Goal: Book appointment/travel/reservation

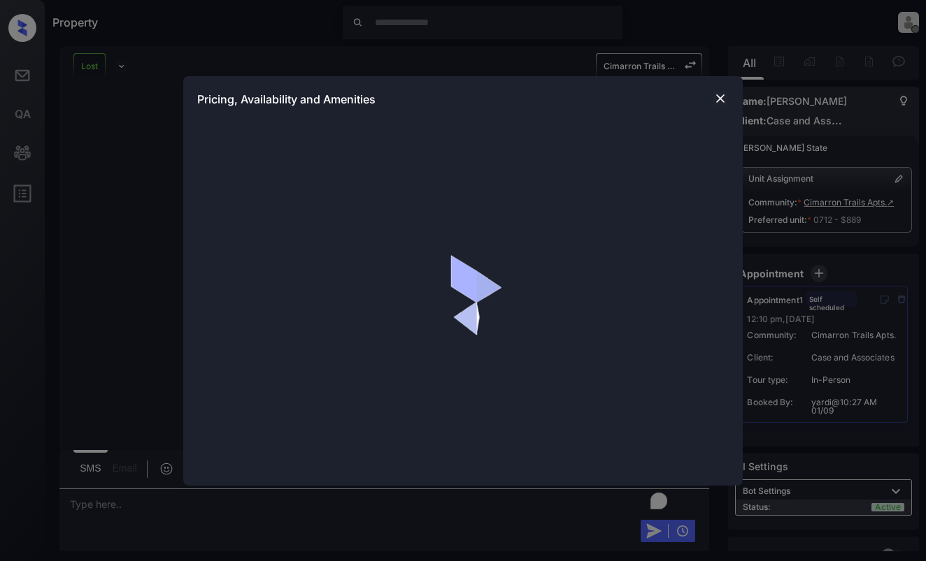
scroll to position [3214, 0]
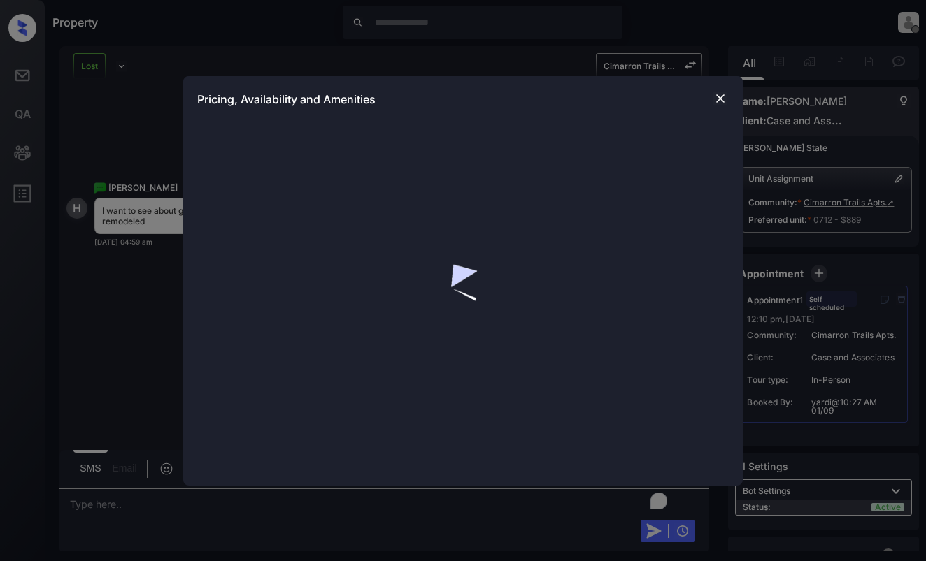
click at [721, 96] on img at bounding box center [720, 99] width 14 height 14
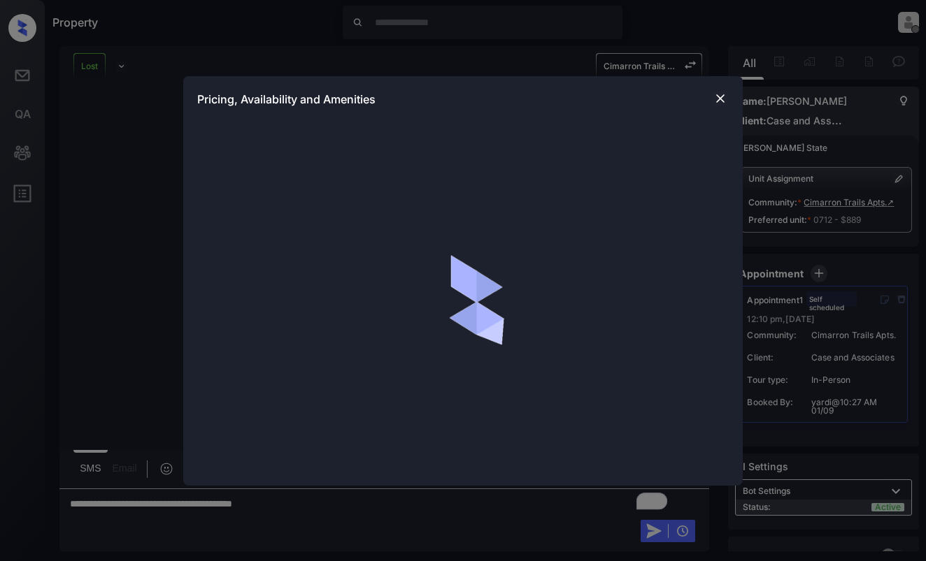
scroll to position [3214, 0]
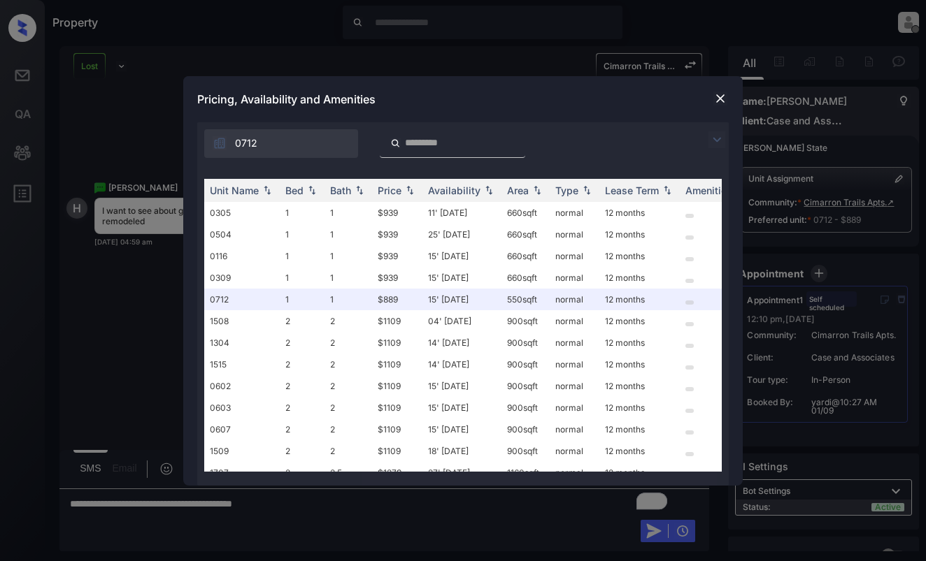
click at [711, 142] on img at bounding box center [716, 139] width 17 height 17
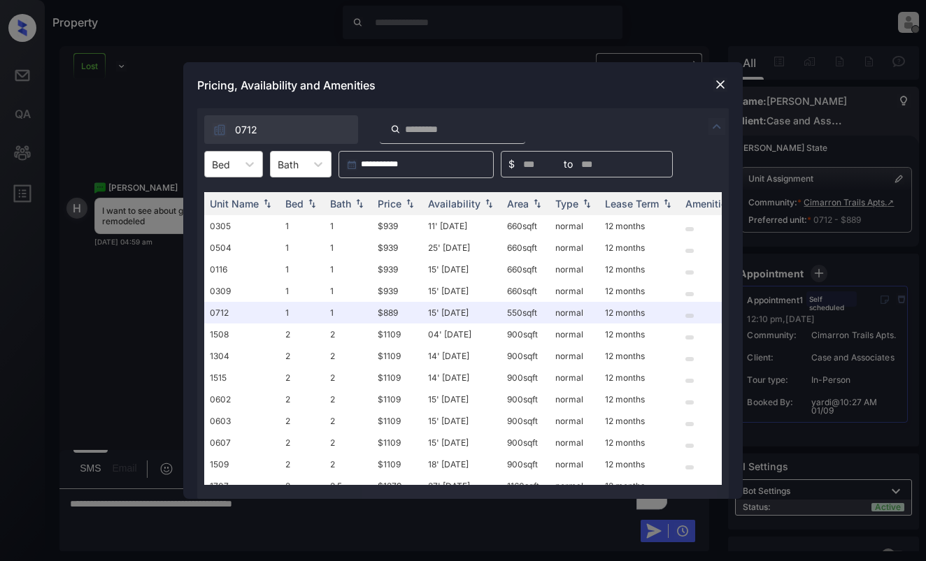
click at [216, 168] on div at bounding box center [221, 164] width 18 height 15
click at [229, 224] on div "2" at bounding box center [233, 223] width 59 height 25
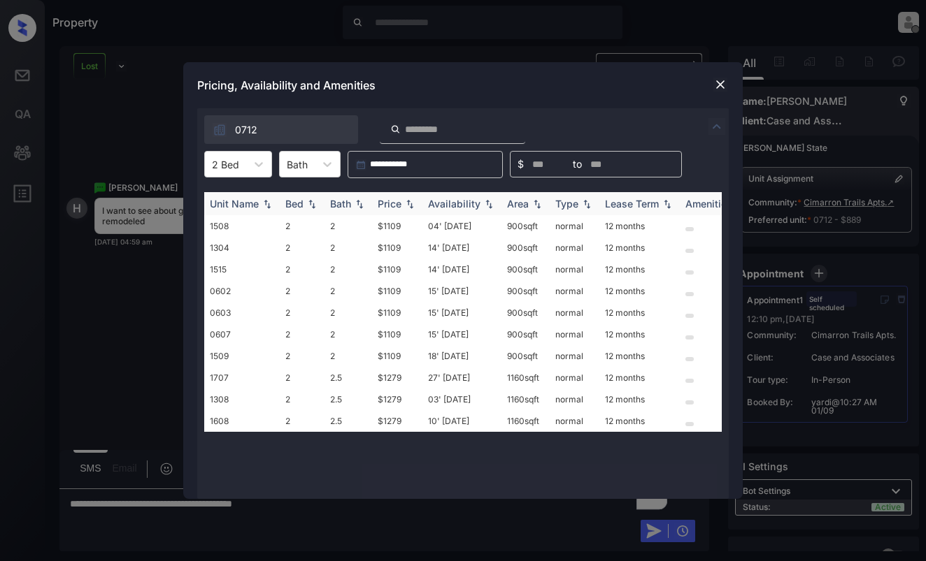
click at [404, 205] on img at bounding box center [410, 204] width 14 height 10
click at [409, 380] on td "$1279" at bounding box center [397, 378] width 50 height 22
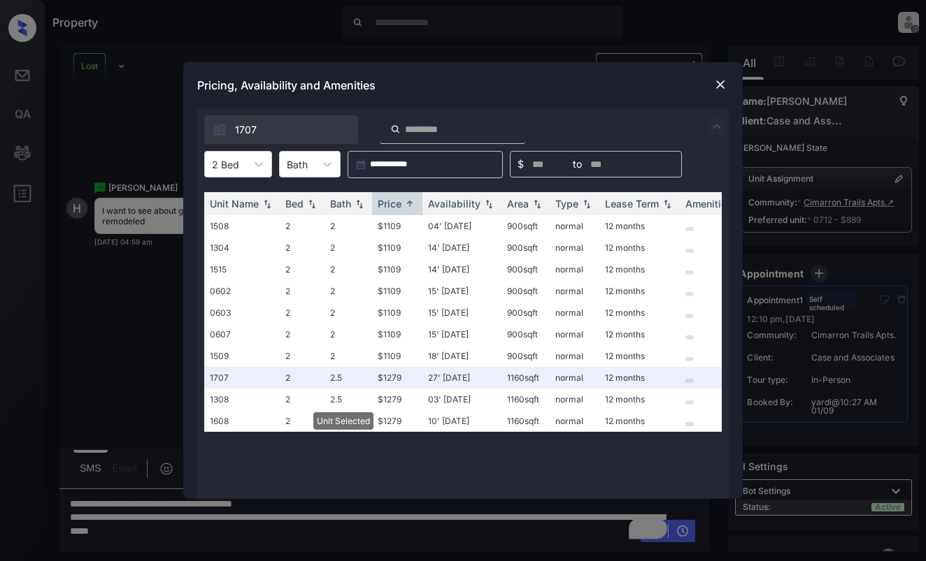
click at [718, 80] on img at bounding box center [720, 85] width 14 height 14
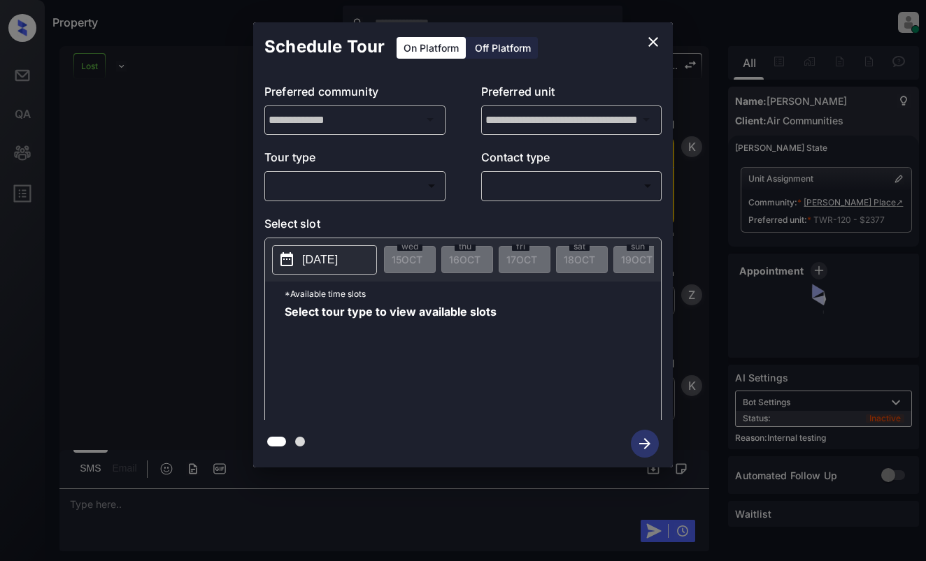
scroll to position [4431, 0]
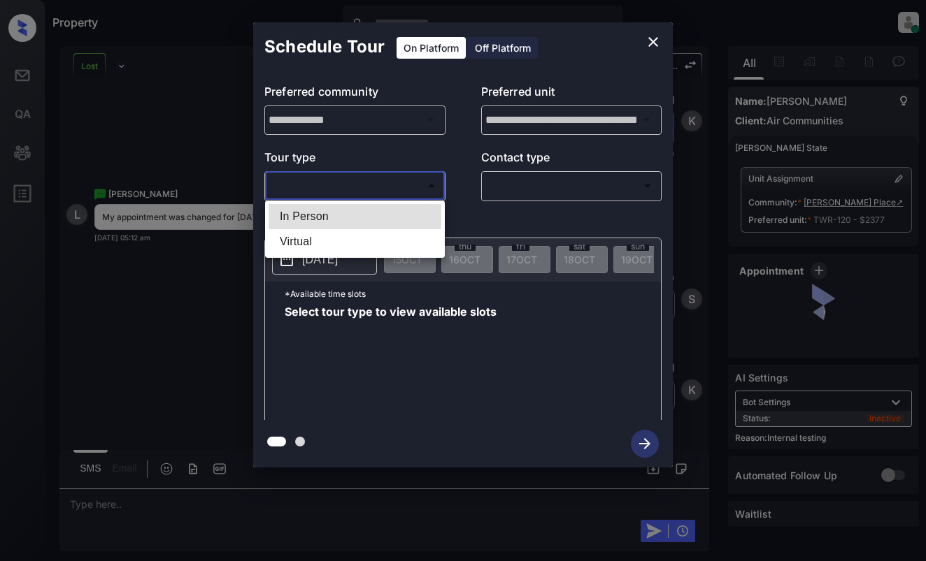
click at [367, 185] on body "Property Dominic Ceralde Online Set yourself offline Set yourself on break Prof…" at bounding box center [463, 280] width 926 height 561
click at [375, 215] on li "In Person" at bounding box center [354, 216] width 173 height 25
type input "********"
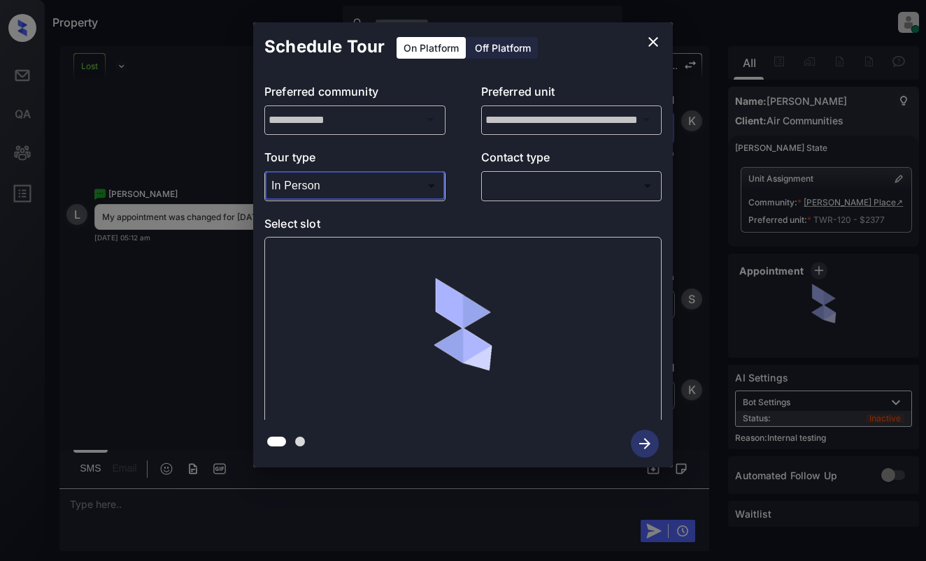
click at [522, 189] on body "Property Dominic Ceralde Online Set yourself offline Set yourself on break Prof…" at bounding box center [463, 280] width 926 height 561
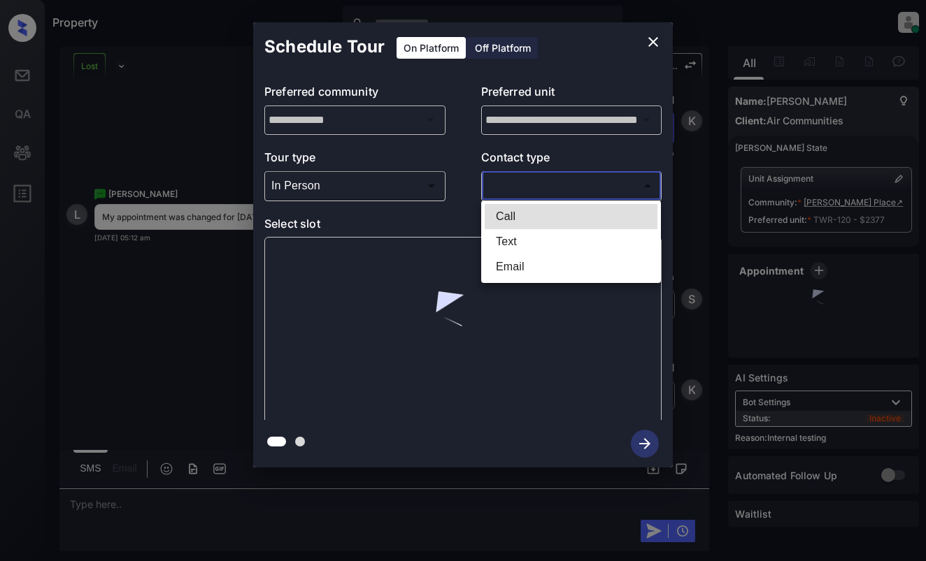
click at [519, 236] on li "Text" at bounding box center [570, 241] width 173 height 25
type input "****"
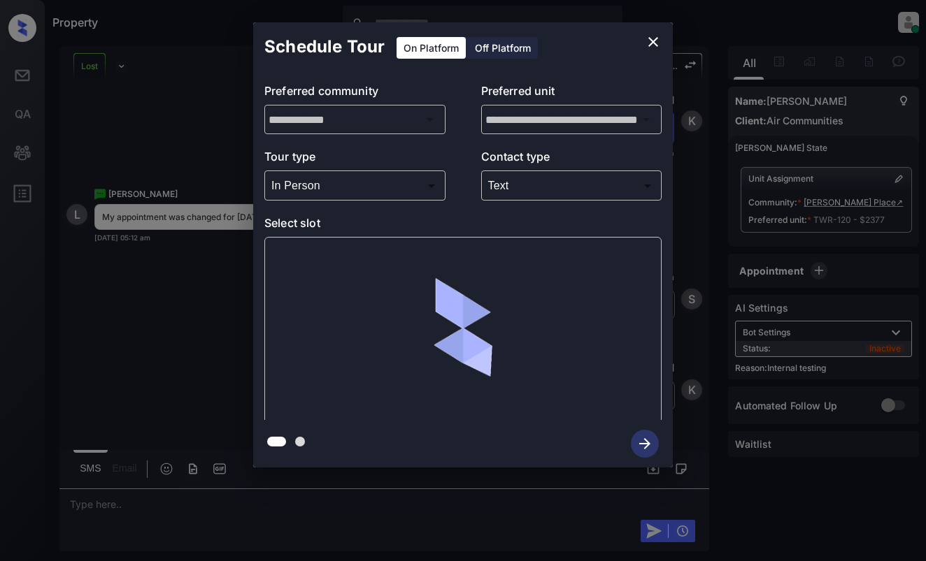
click at [177, 107] on div "**********" at bounding box center [463, 245] width 926 height 490
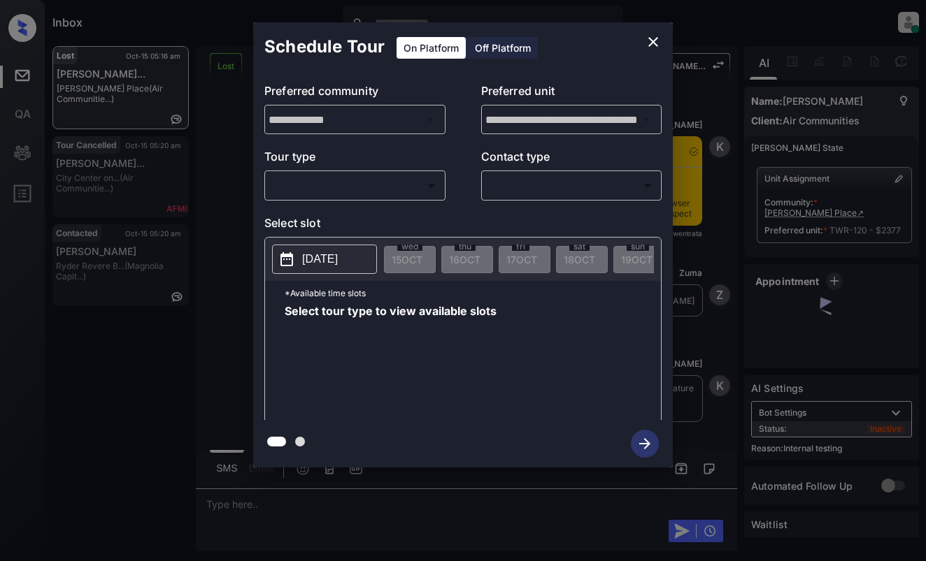
scroll to position [6249, 0]
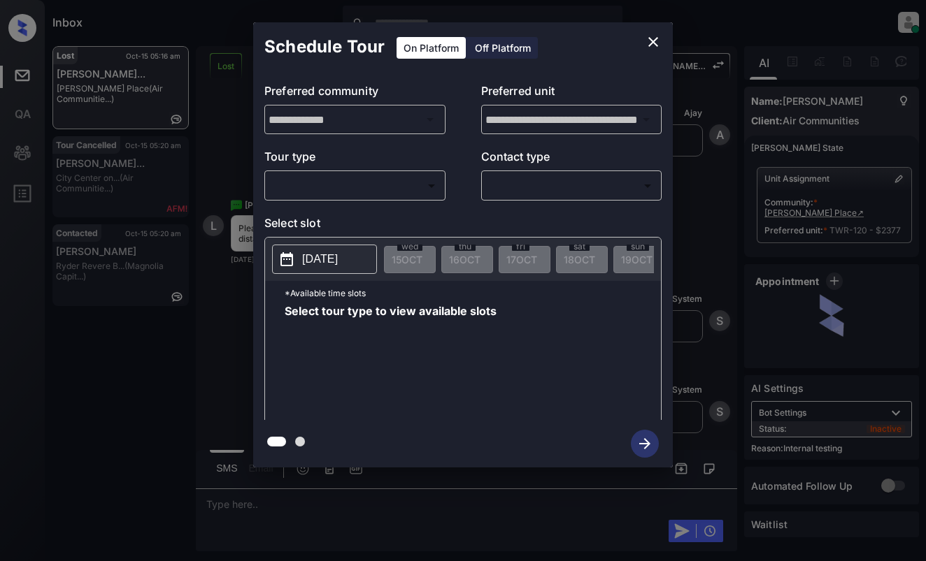
click at [397, 192] on body "Inbox Dominic Ceralde Online Set yourself offline Set yourself on break Profile…" at bounding box center [463, 280] width 926 height 561
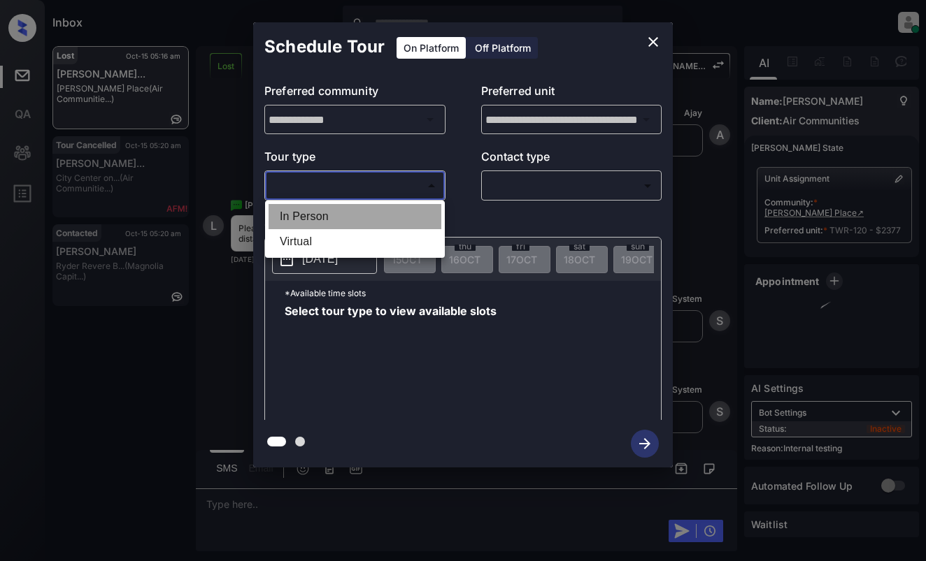
click at [392, 219] on li "In Person" at bounding box center [354, 216] width 173 height 25
type input "********"
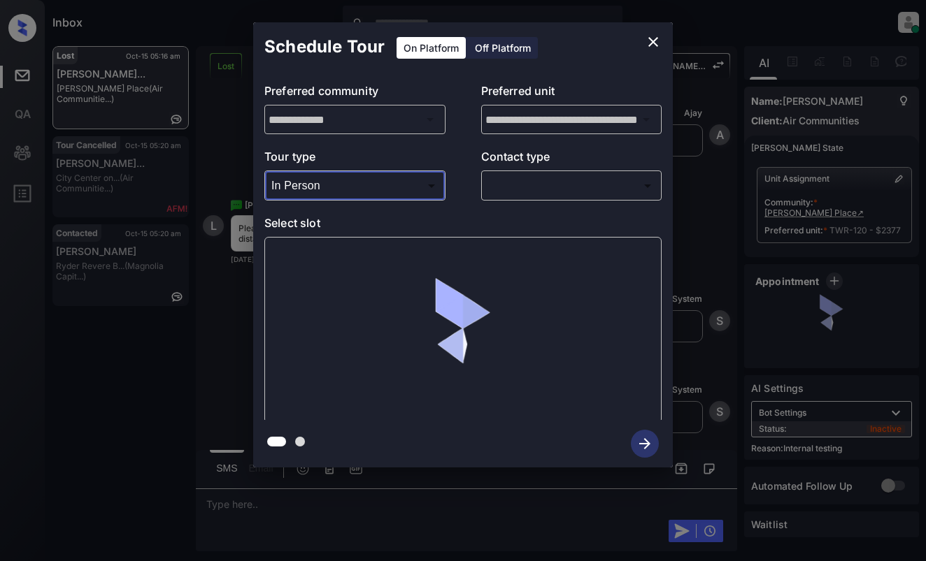
click at [547, 182] on body "Inbox Dominic Ceralde Online Set yourself offline Set yourself on break Profile…" at bounding box center [463, 280] width 926 height 561
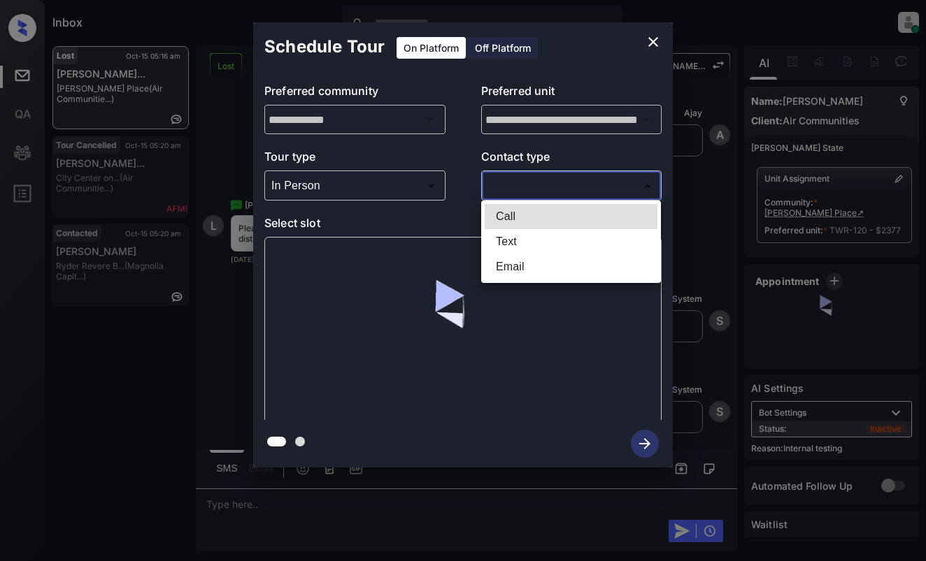
click at [538, 244] on li "Text" at bounding box center [570, 241] width 173 height 25
type input "****"
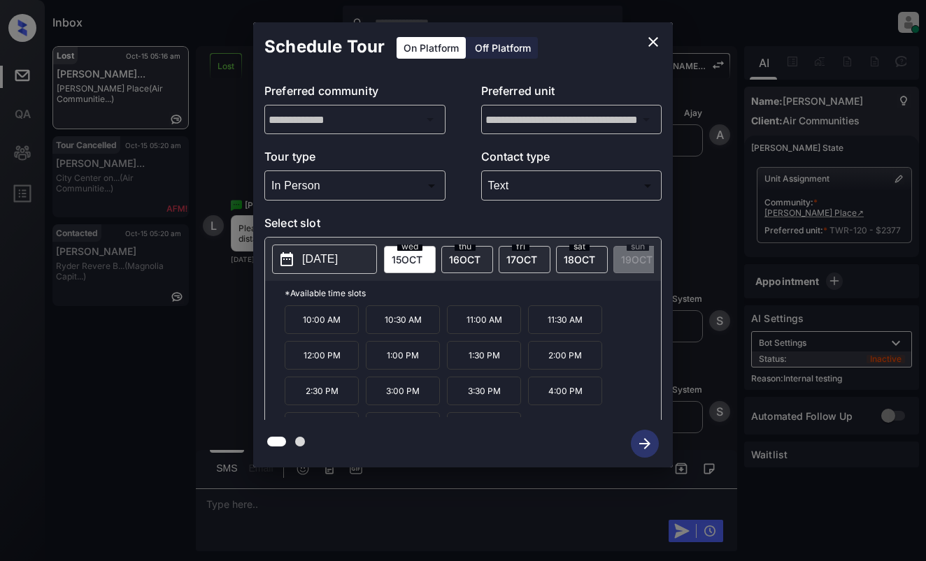
click at [471, 322] on p "11:00 AM" at bounding box center [484, 320] width 74 height 29
click at [647, 440] on icon "button" at bounding box center [645, 444] width 28 height 28
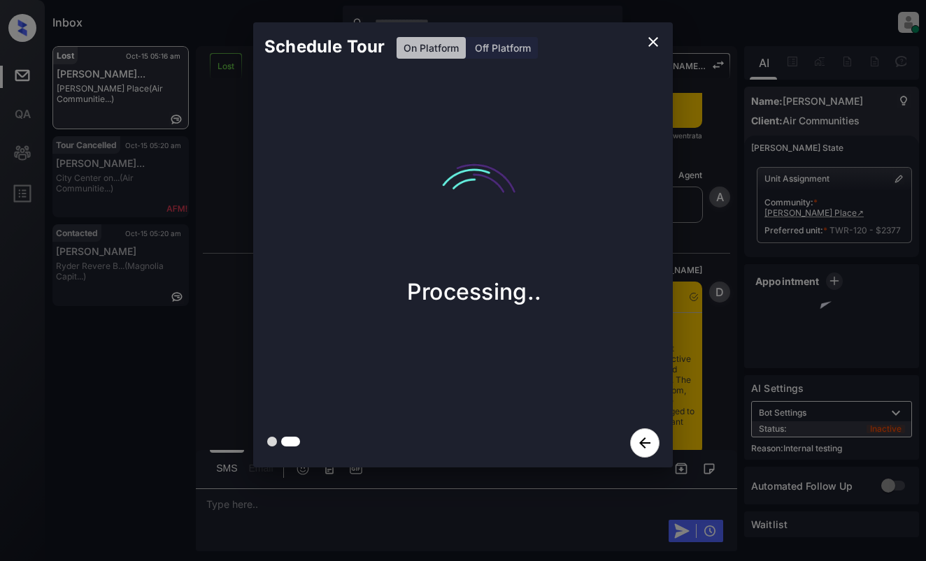
scroll to position [6884, 0]
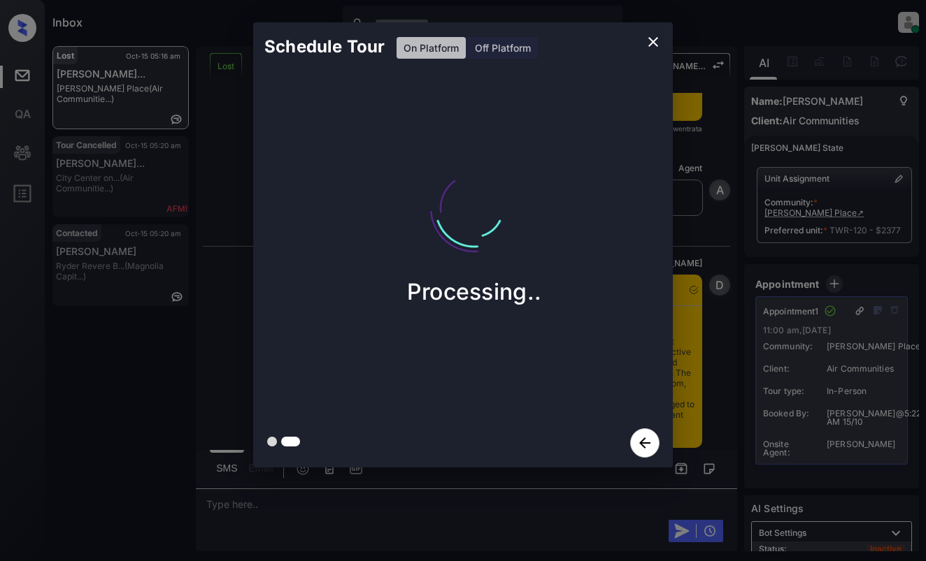
click at [222, 257] on div "Schedule Tour On Platform Off Platform Processing.." at bounding box center [463, 245] width 926 height 490
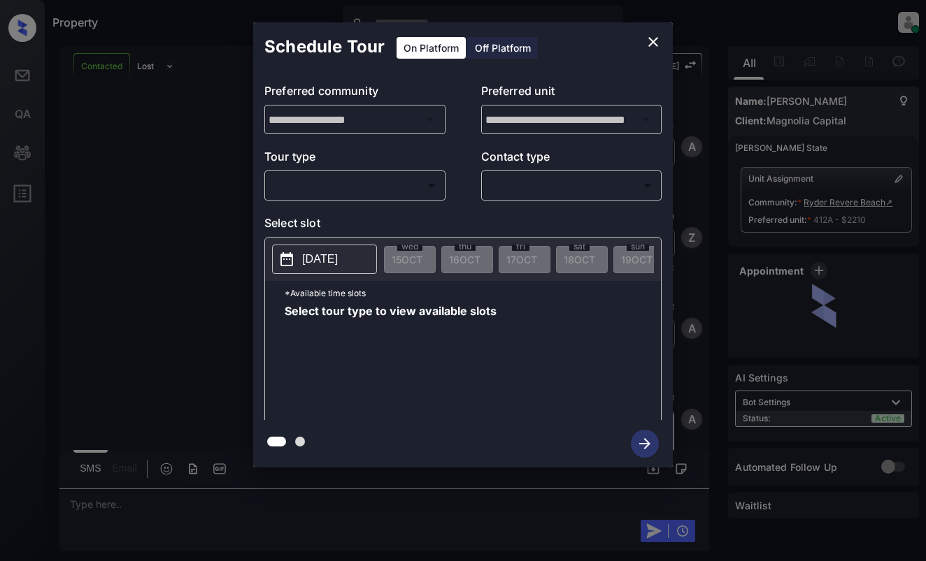
scroll to position [6254, 0]
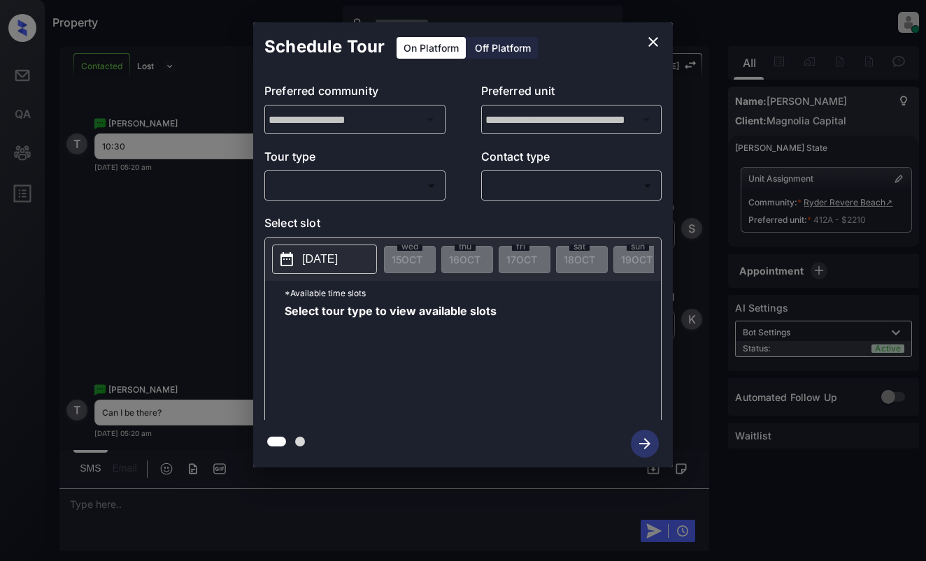
click at [387, 190] on body "Property [PERSON_NAME] Online Set yourself offline Set yourself on break Profil…" at bounding box center [463, 280] width 926 height 561
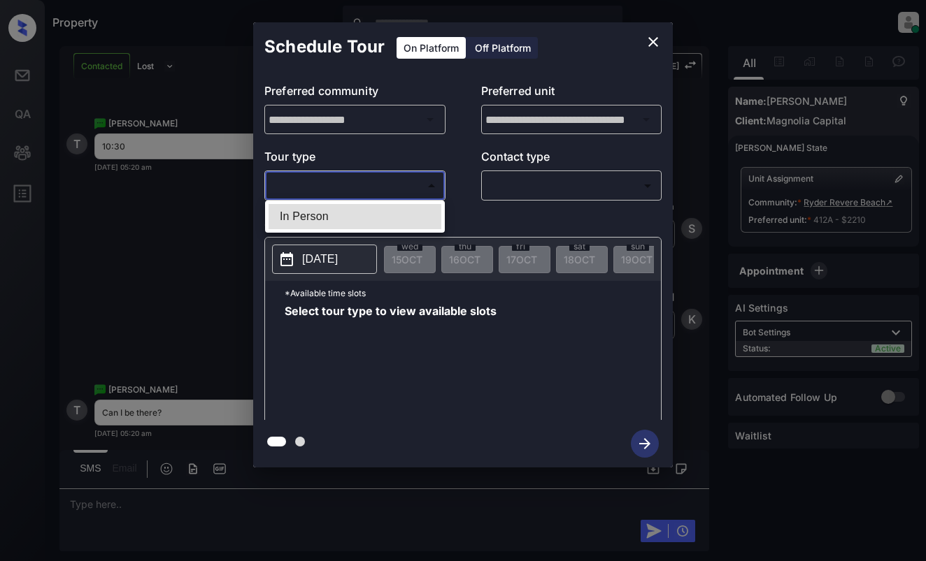
click at [388, 211] on li "In Person" at bounding box center [354, 216] width 173 height 25
type input "********"
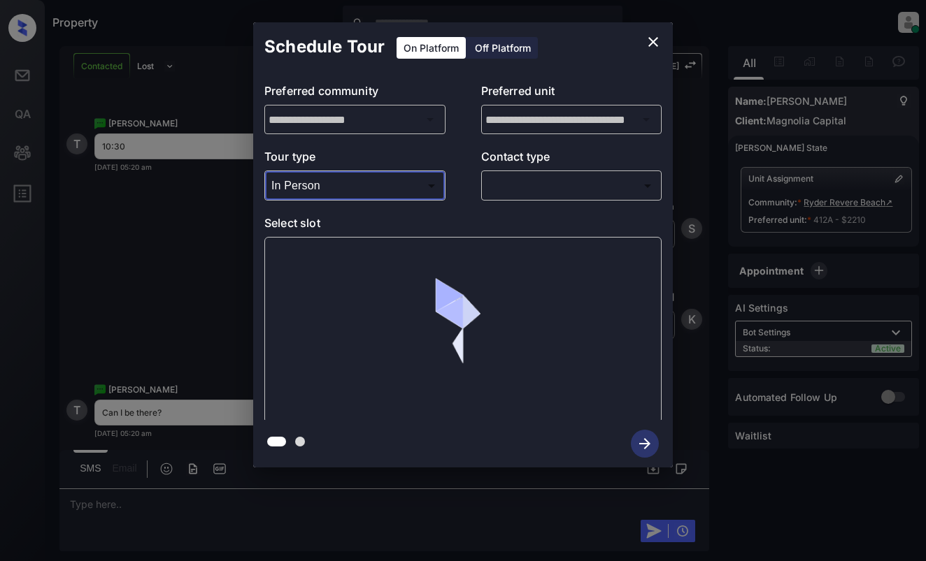
click at [521, 179] on body "Property [PERSON_NAME] Online Set yourself offline Set yourself on break Profil…" at bounding box center [463, 280] width 926 height 561
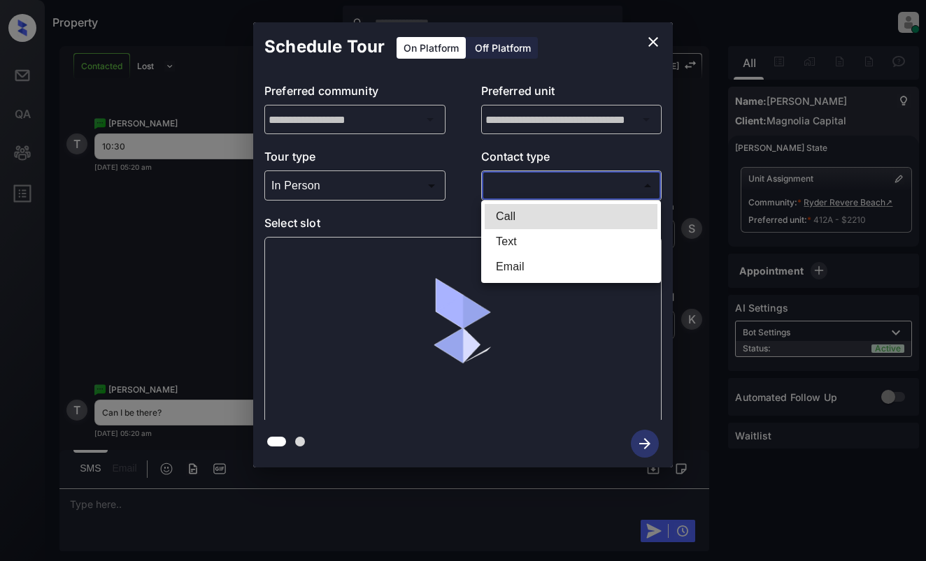
click at [525, 241] on li "Text" at bounding box center [570, 241] width 173 height 25
type input "****"
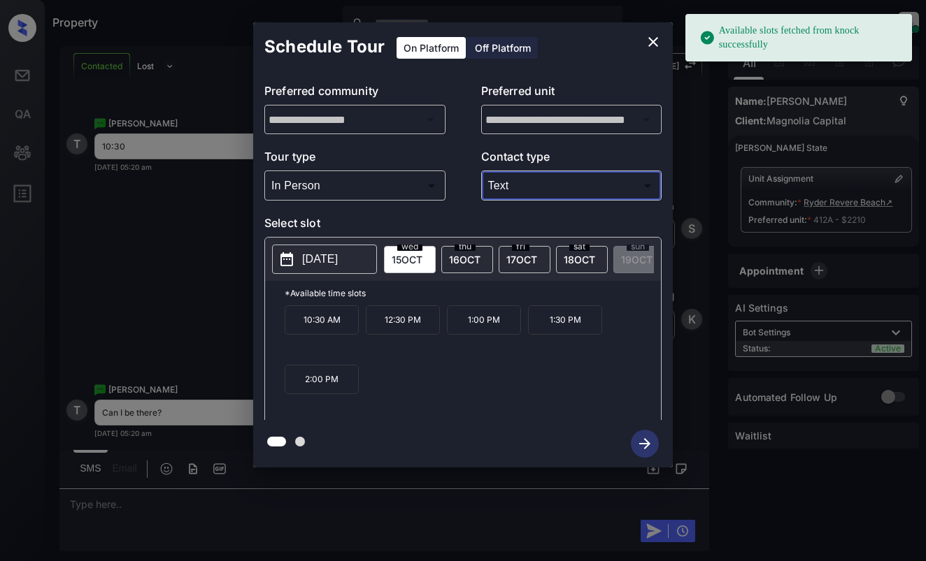
click at [325, 329] on p "10:30 AM" at bounding box center [322, 320] width 74 height 29
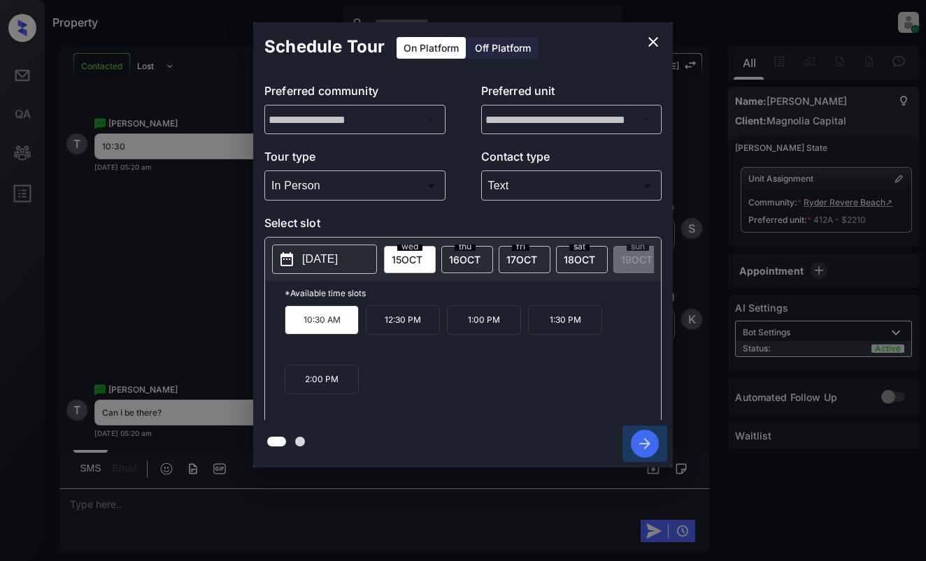
click at [642, 443] on icon "button" at bounding box center [645, 444] width 28 height 28
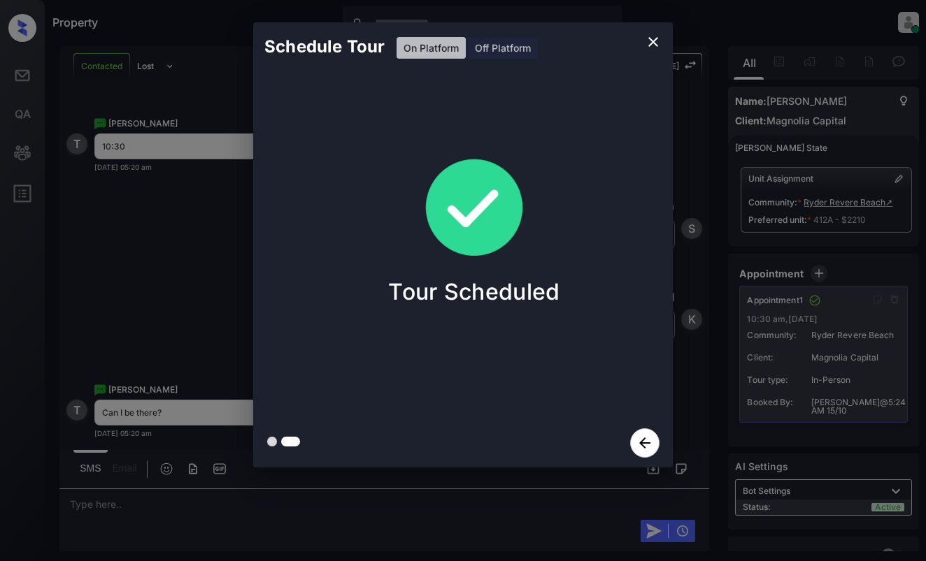
click at [148, 258] on div "Schedule Tour On Platform Off Platform Tour Scheduled" at bounding box center [463, 245] width 926 height 490
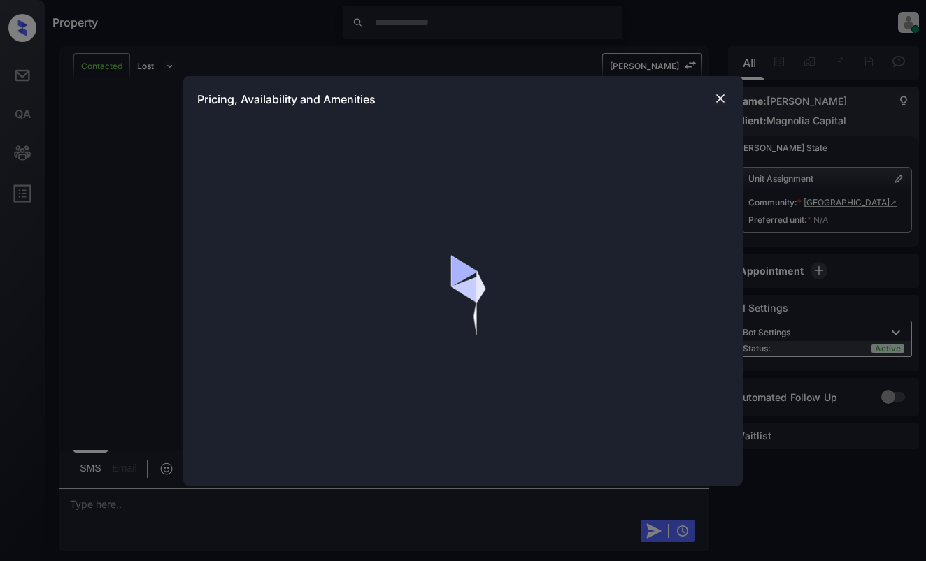
scroll to position [1189, 0]
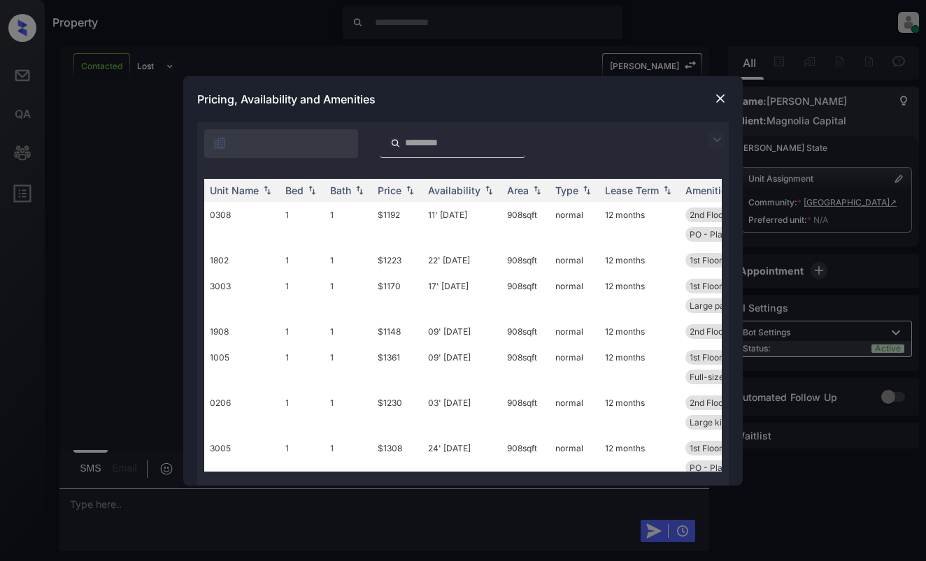
click at [717, 135] on img at bounding box center [716, 139] width 17 height 17
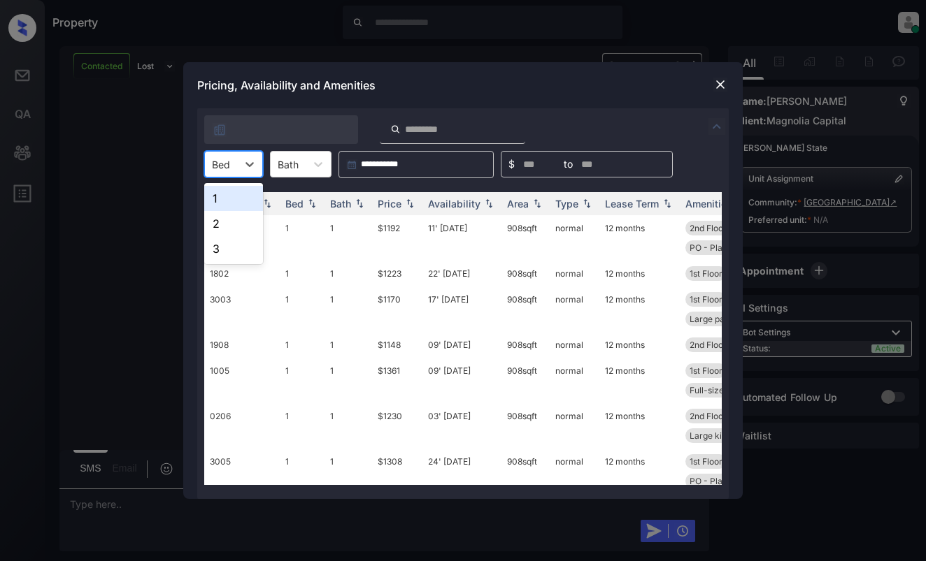
click at [210, 157] on div "Bed" at bounding box center [221, 165] width 32 height 20
click at [231, 248] on div "3" at bounding box center [233, 248] width 59 height 25
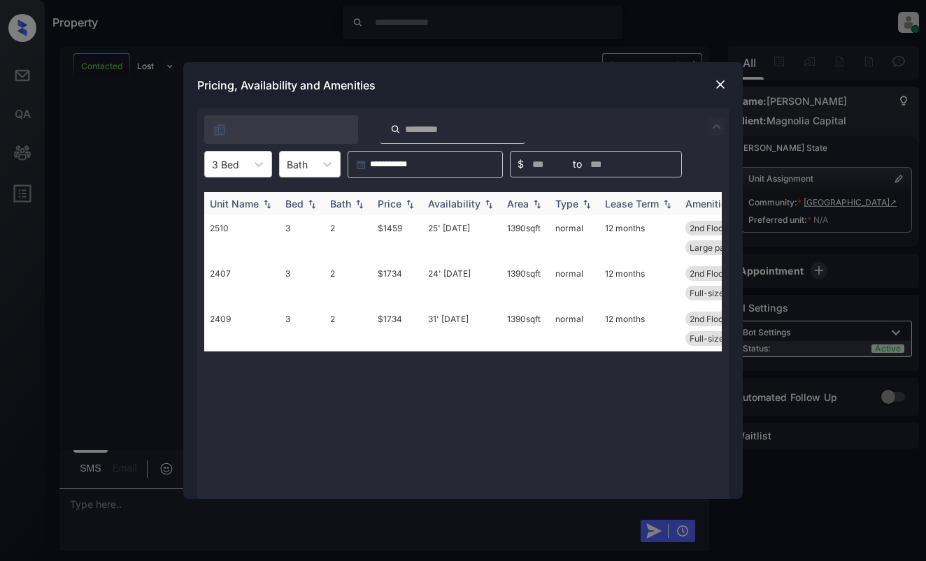
click at [388, 206] on div "Price" at bounding box center [390, 204] width 24 height 12
click at [401, 235] on td "$1459" at bounding box center [397, 237] width 50 height 45
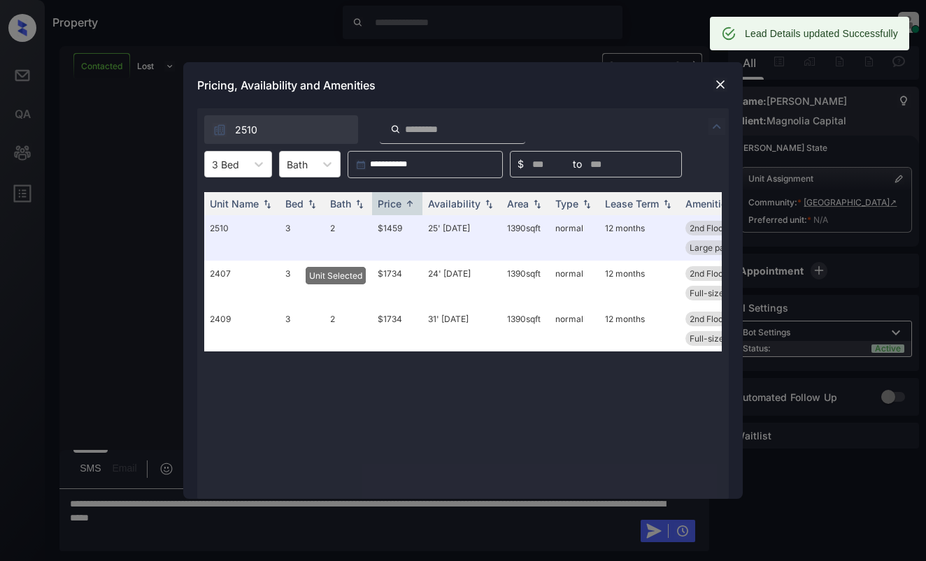
click at [716, 89] on img at bounding box center [720, 85] width 14 height 14
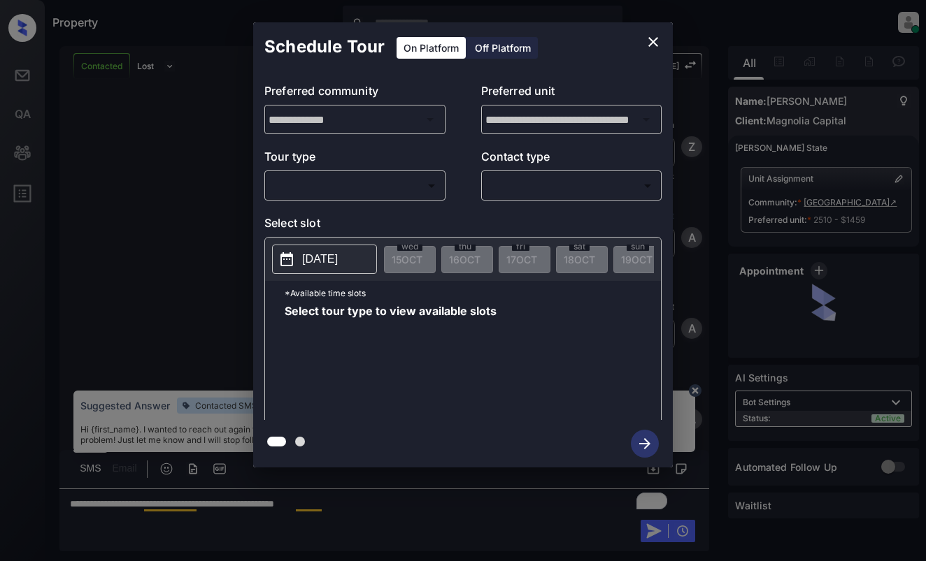
scroll to position [839, 0]
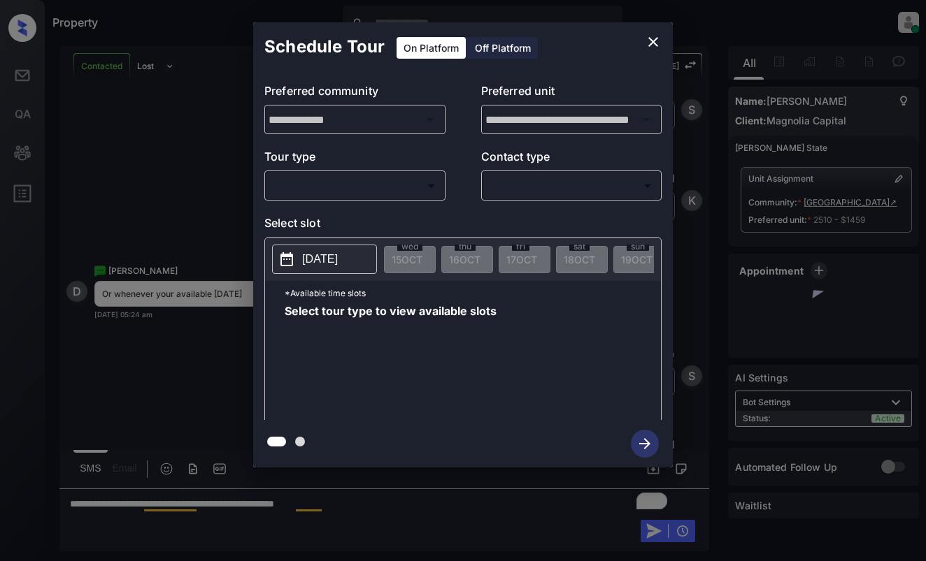
click at [345, 179] on body "Property [PERSON_NAME] Online Set yourself offline Set yourself on break Profil…" at bounding box center [463, 280] width 926 height 561
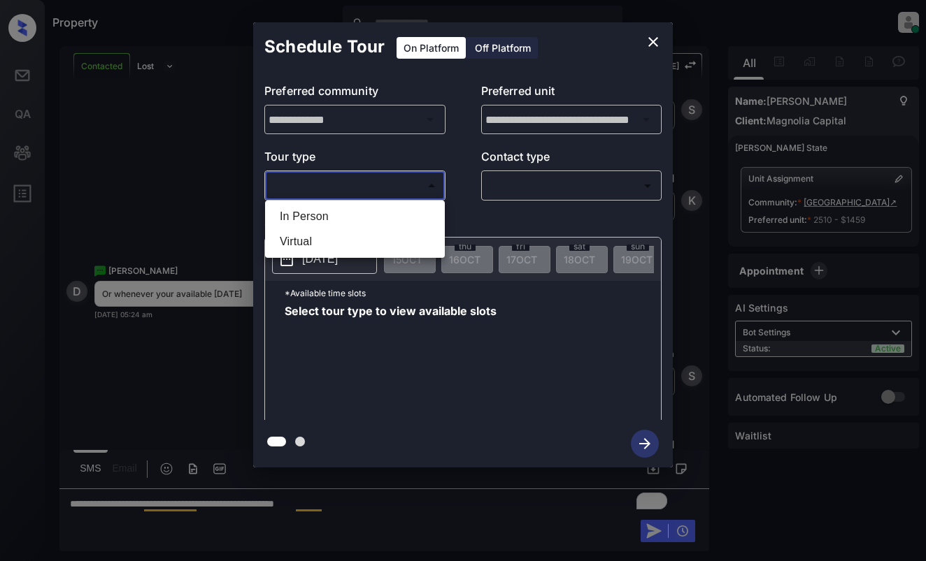
click at [350, 217] on li "In Person" at bounding box center [354, 216] width 173 height 25
type input "********"
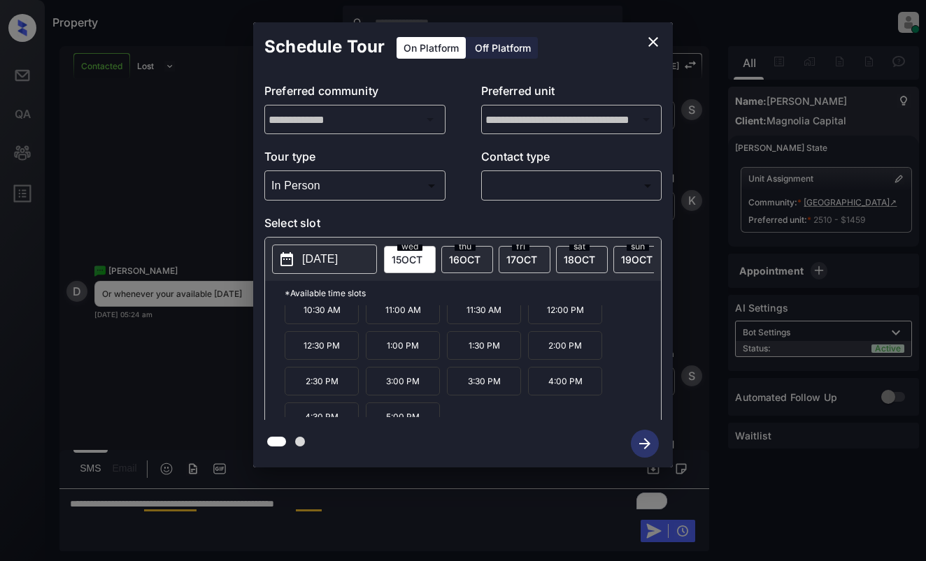
scroll to position [24, 0]
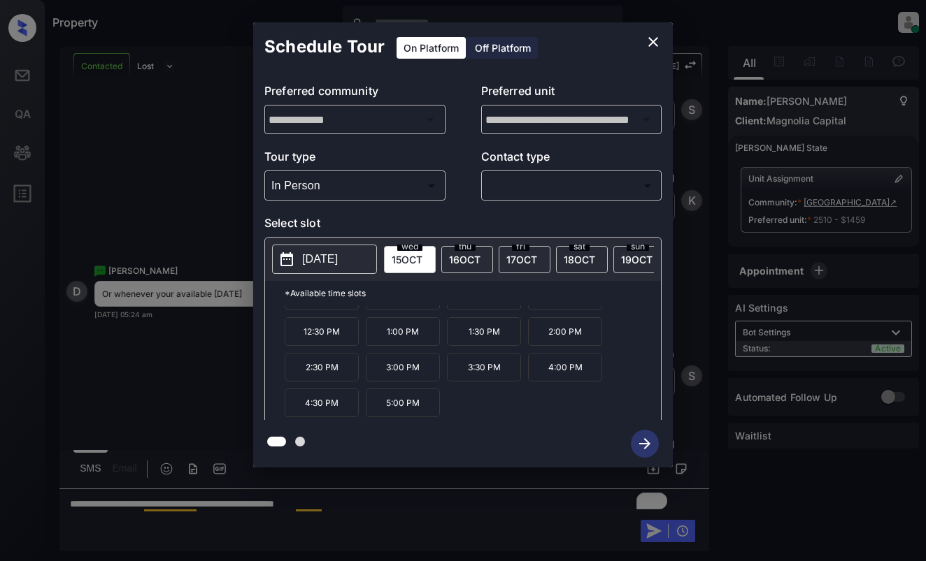
click at [651, 46] on icon "close" at bounding box center [653, 42] width 17 height 17
